Goal: Information Seeking & Learning: Learn about a topic

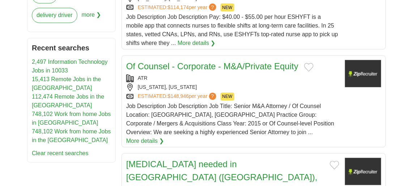
scroll to position [478, 0]
click at [58, 59] on link "2,497 Information Technology Jobs in 10033" at bounding box center [70, 66] width 76 height 15
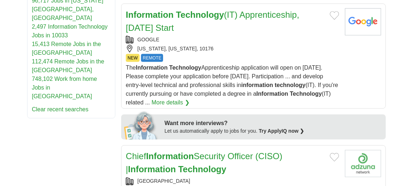
scroll to position [354, 0]
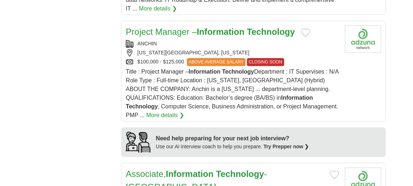
scroll to position [705, 0]
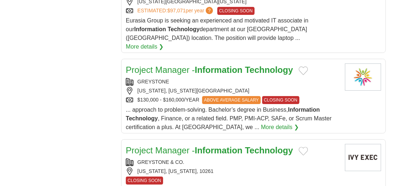
scroll to position [912, 0]
click at [181, 64] on link "Project Manager - Information Technology" at bounding box center [209, 69] width 167 height 10
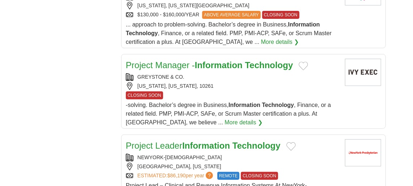
scroll to position [996, 0]
click at [190, 59] on h2 "Project Manager - Information Technology" at bounding box center [209, 65] width 167 height 13
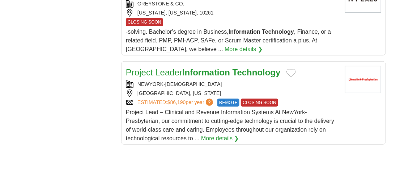
scroll to position [1069, 0]
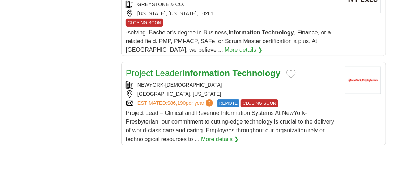
click at [190, 68] on strong "Information" at bounding box center [206, 73] width 48 height 10
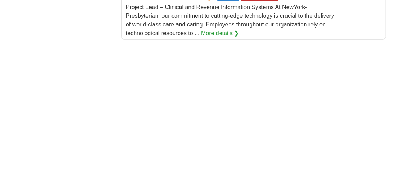
scroll to position [1174, 0]
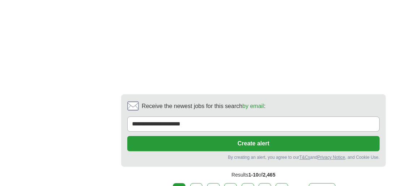
scroll to position [1675, 0]
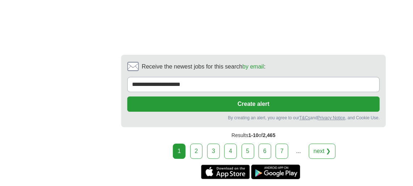
click at [195, 143] on link "2" at bounding box center [196, 150] width 13 height 15
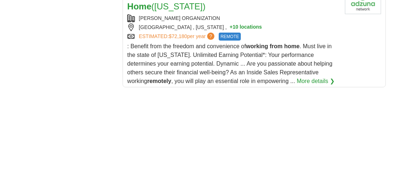
scroll to position [1100, 0]
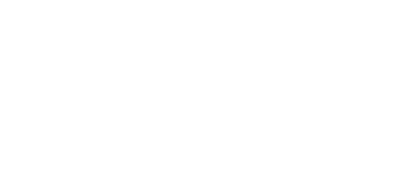
scroll to position [1292, 0]
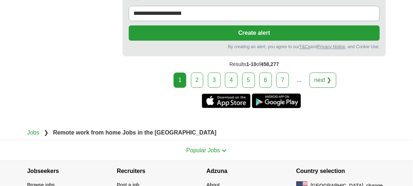
scroll to position [1783, 0]
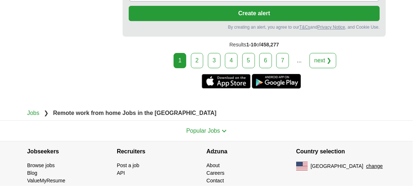
click at [197, 53] on link "2" at bounding box center [197, 60] width 13 height 15
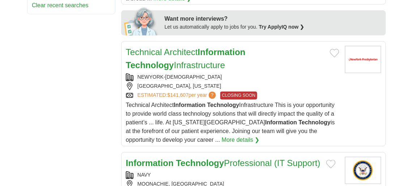
scroll to position [467, 0]
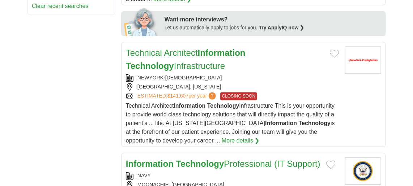
drag, startPoint x: 138, startPoint y: 39, endPoint x: 94, endPoint y: 52, distance: 46.2
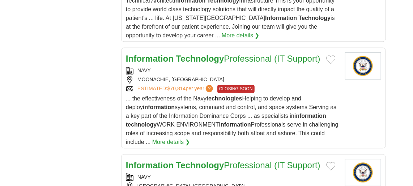
scroll to position [571, 0]
